Goal: Find specific page/section: Find specific page/section

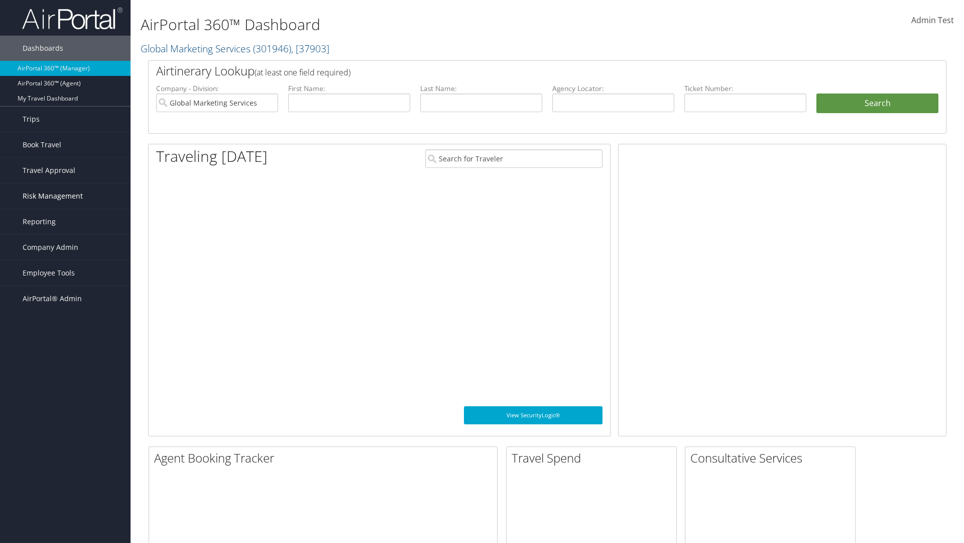
click at [65, 196] on span "Risk Management" at bounding box center [53, 195] width 60 height 25
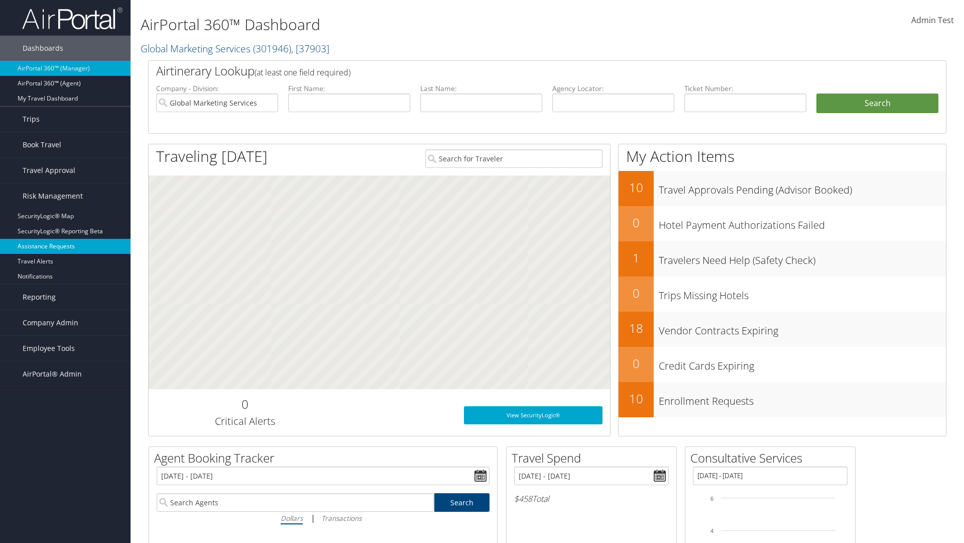
click at [65, 246] on link "Assistance Requests" at bounding box center [65, 246] width 131 height 15
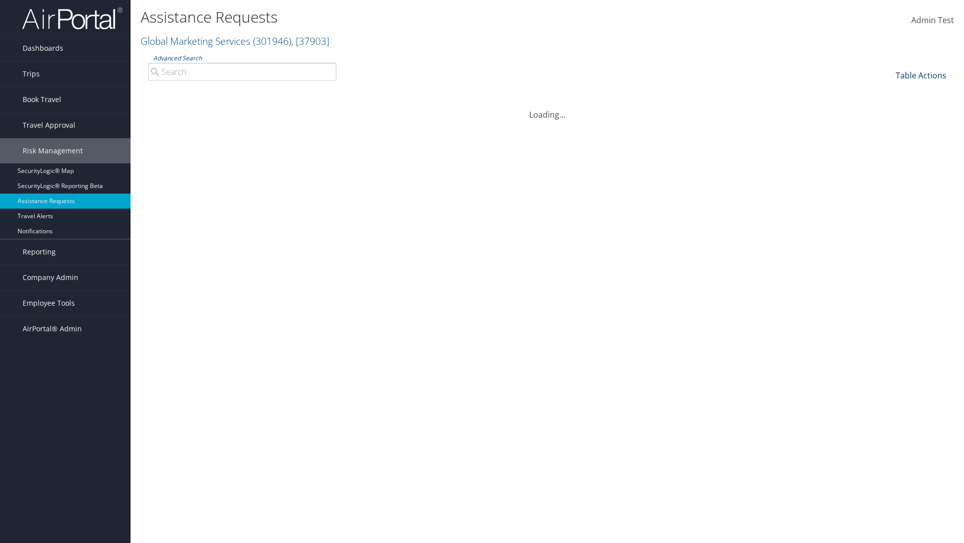
click at [921, 75] on link "Table Actions" at bounding box center [921, 75] width 51 height 11
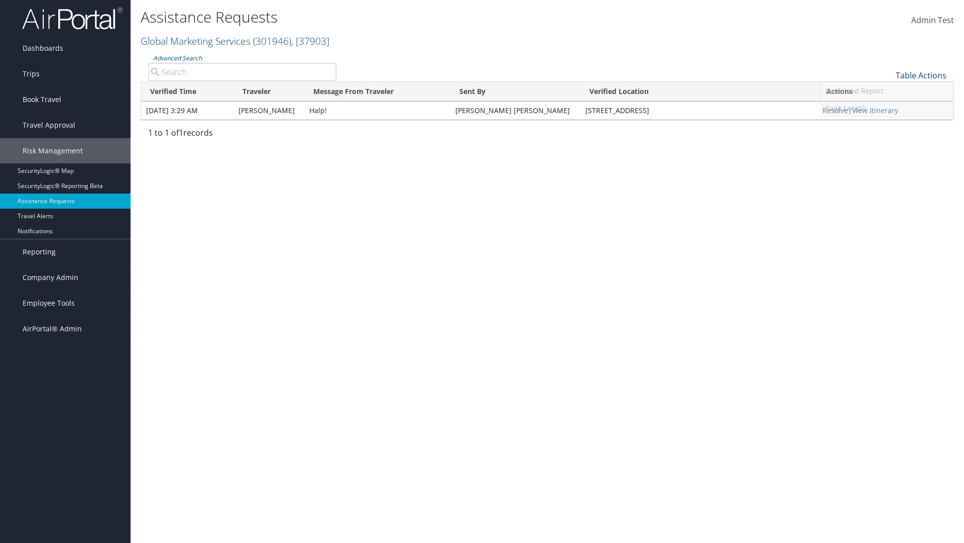
click at [888, 107] on link "Page Length" at bounding box center [888, 107] width 132 height 17
